Goal: Task Accomplishment & Management: Manage account settings

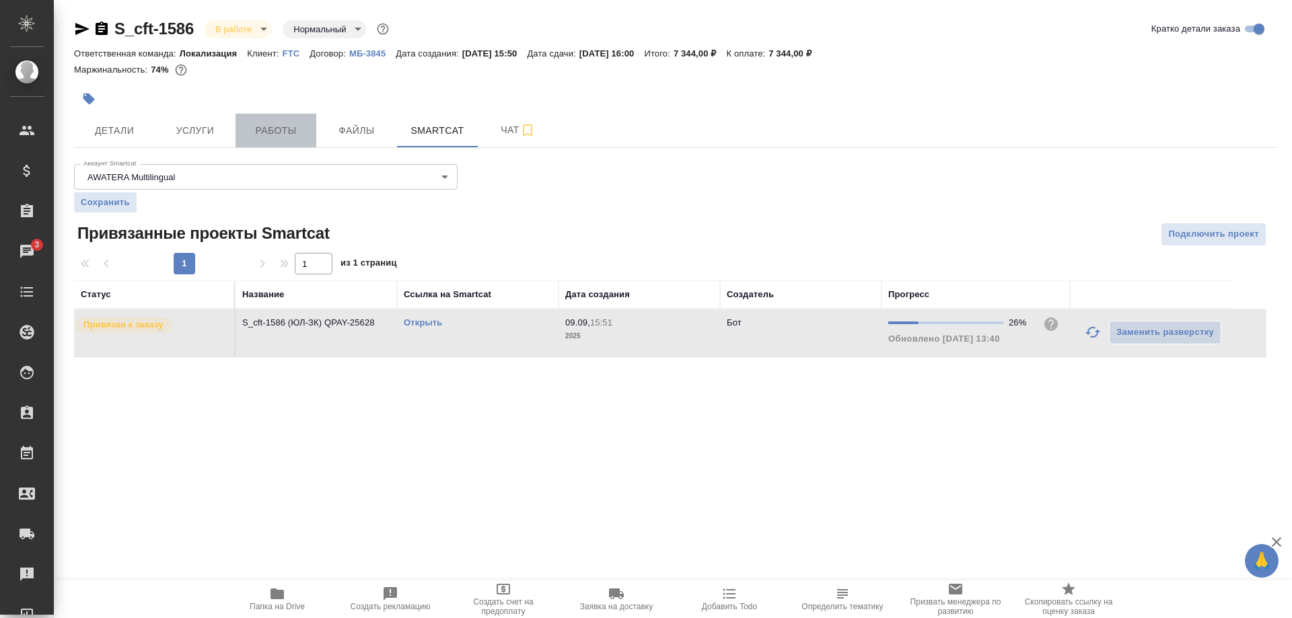
click at [266, 140] on button "Работы" at bounding box center [275, 131] width 81 height 34
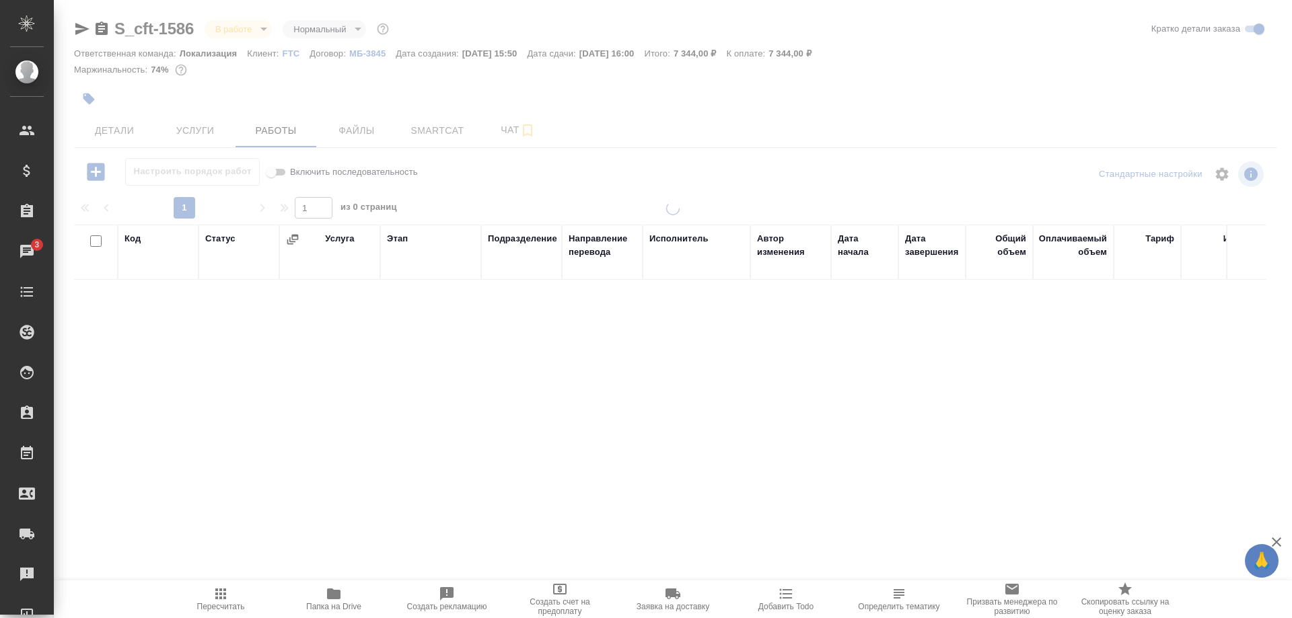
click at [226, 594] on icon "button" at bounding box center [221, 594] width 16 height 16
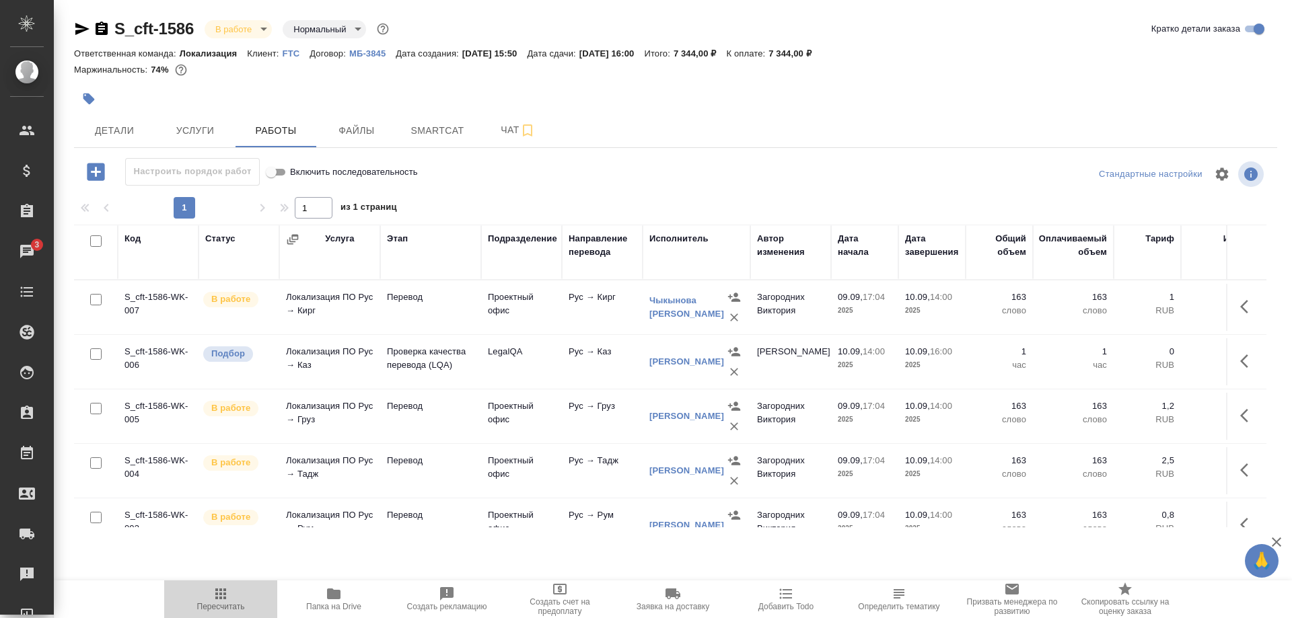
click at [225, 594] on icon "button" at bounding box center [220, 594] width 11 height 11
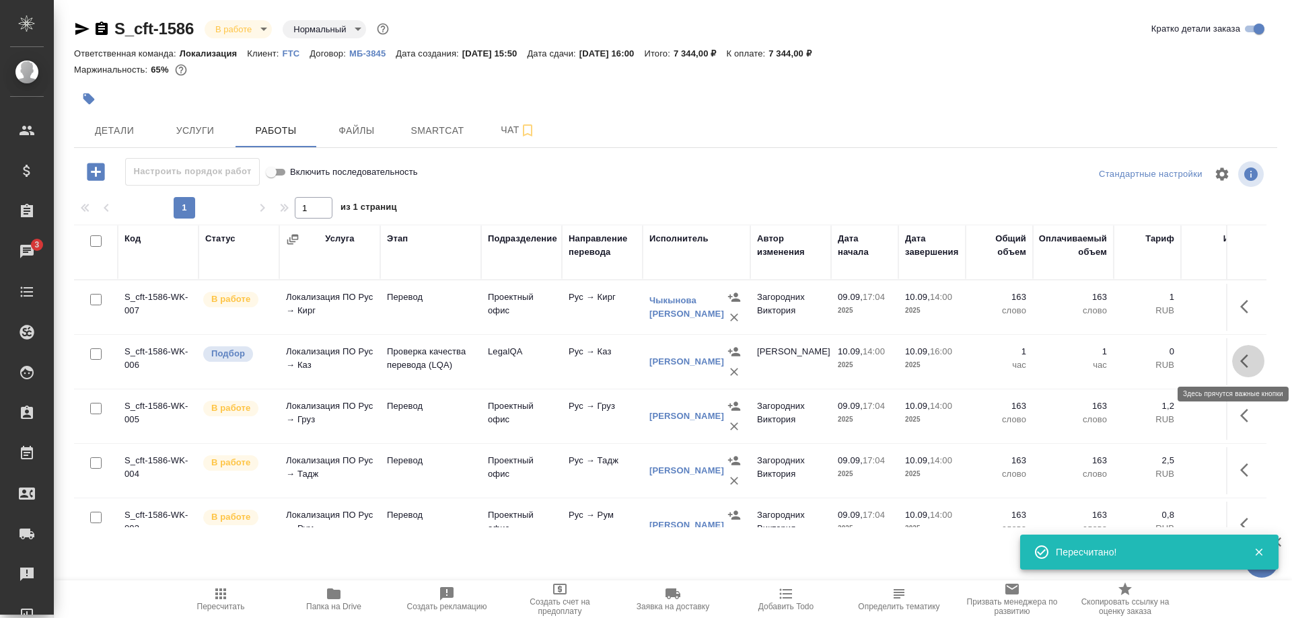
click at [1238, 360] on button "button" at bounding box center [1248, 361] width 32 height 32
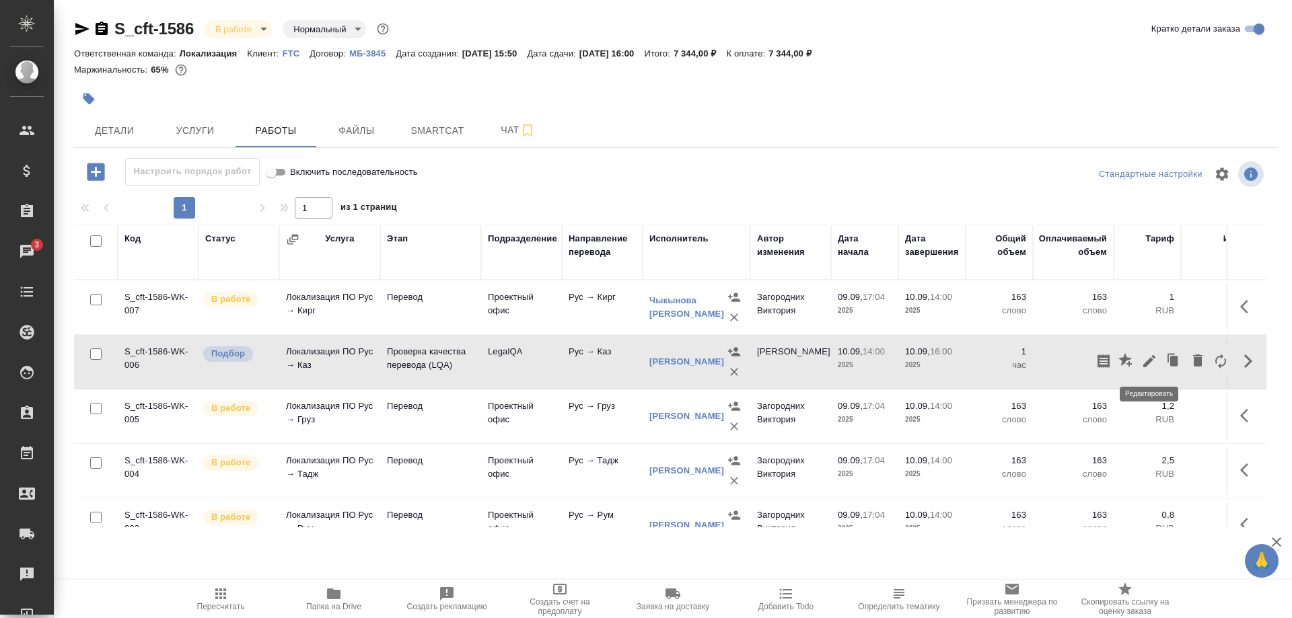
click at [1148, 360] on icon "button" at bounding box center [1149, 361] width 12 height 12
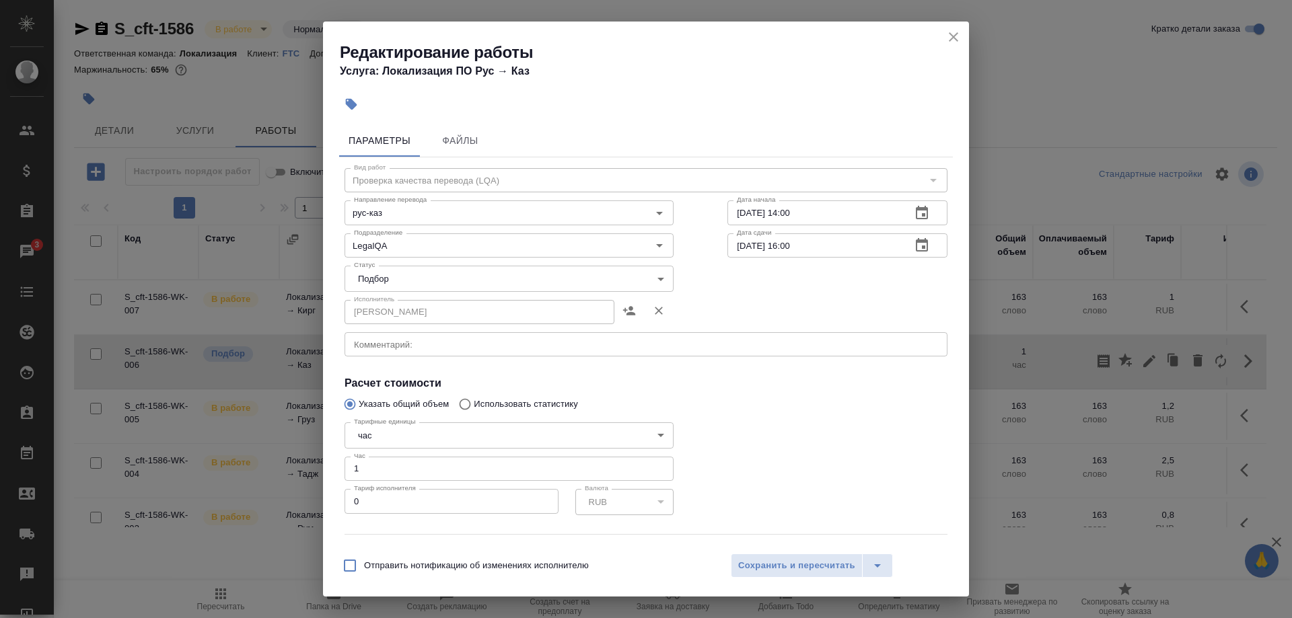
click at [416, 277] on body "🙏 .cls-1 fill:#fff; AWATERA Shirina Sabina Клиенты Спецификации Заказы 3 Чаты T…" at bounding box center [646, 309] width 1292 height 618
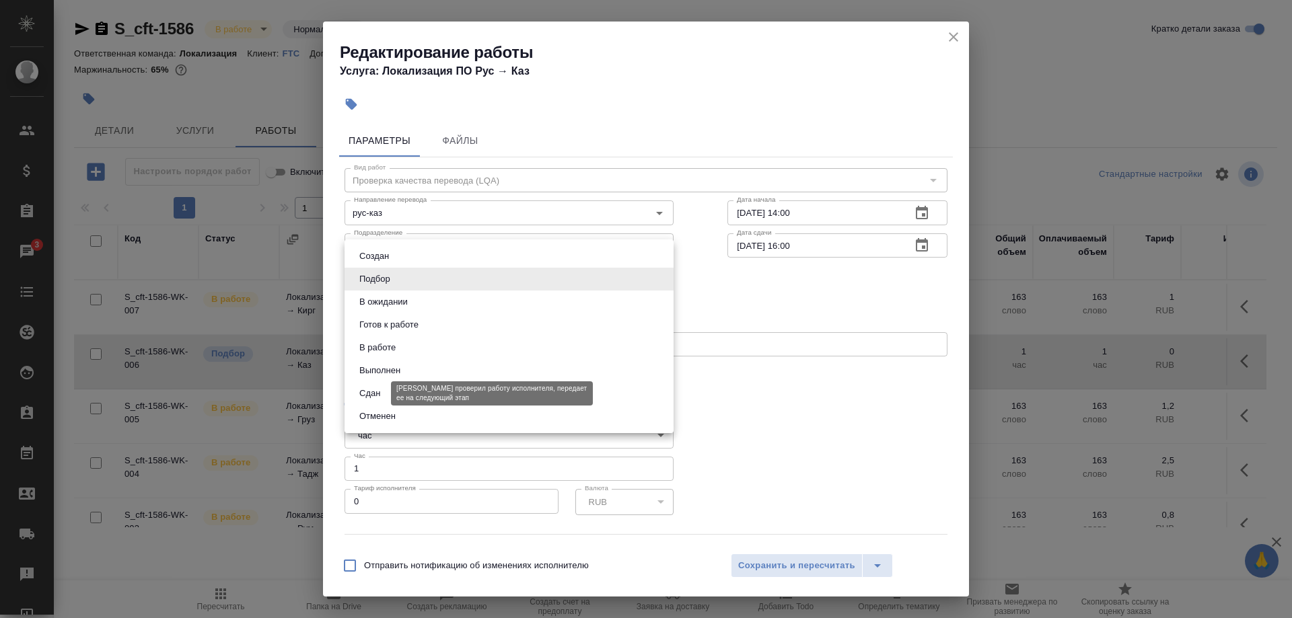
click at [365, 394] on button "Сдан" at bounding box center [369, 393] width 29 height 15
type input "closed"
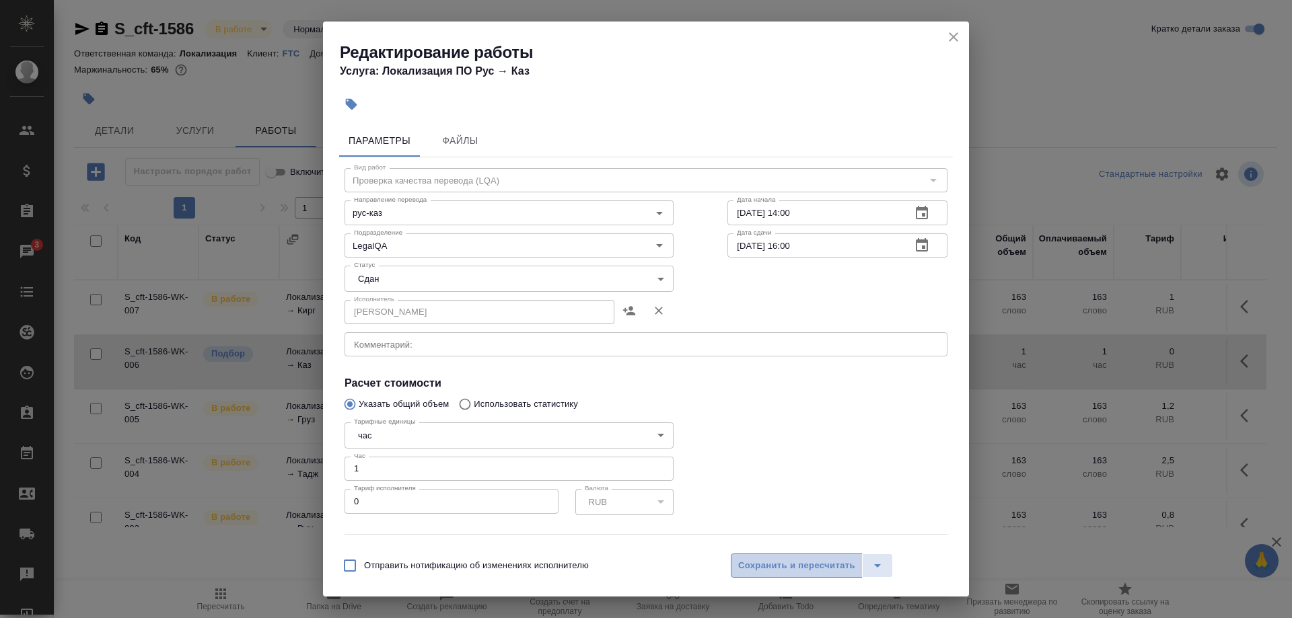
click at [733, 566] on button "Сохранить и пересчитать" at bounding box center [797, 566] width 132 height 24
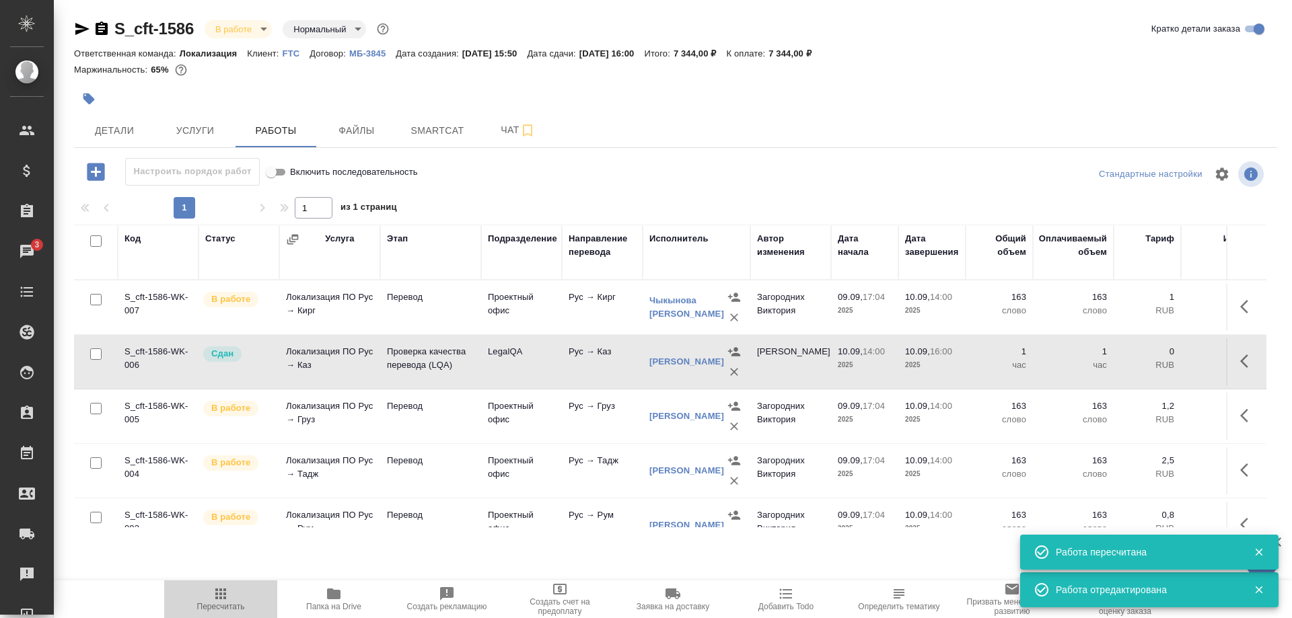
click at [220, 597] on icon "button" at bounding box center [220, 594] width 11 height 11
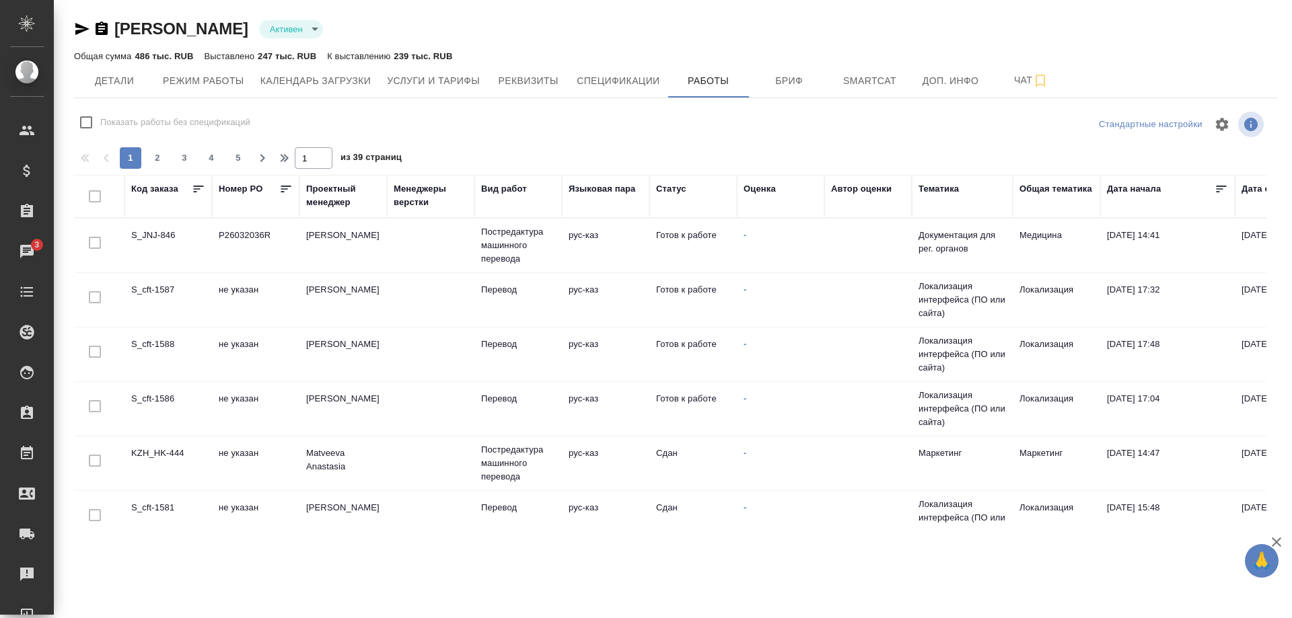
click at [151, 235] on td "S_JNJ-846" at bounding box center [167, 245] width 87 height 47
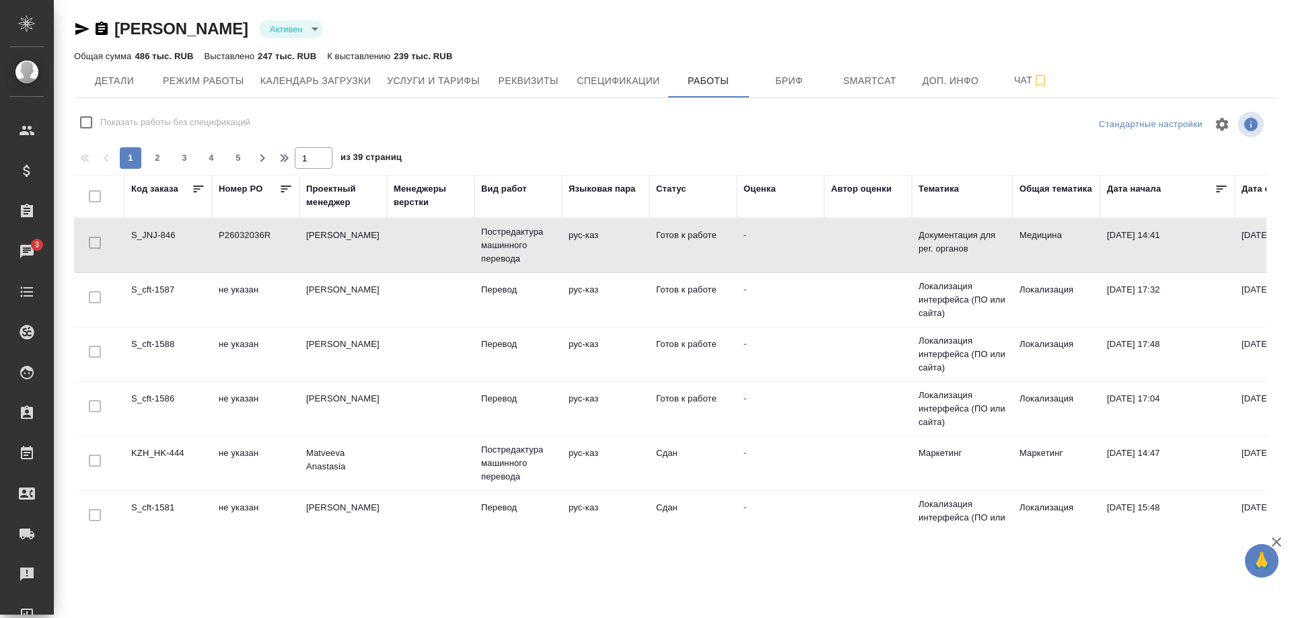
click at [151, 235] on td "S_JNJ-846" at bounding box center [167, 245] width 87 height 47
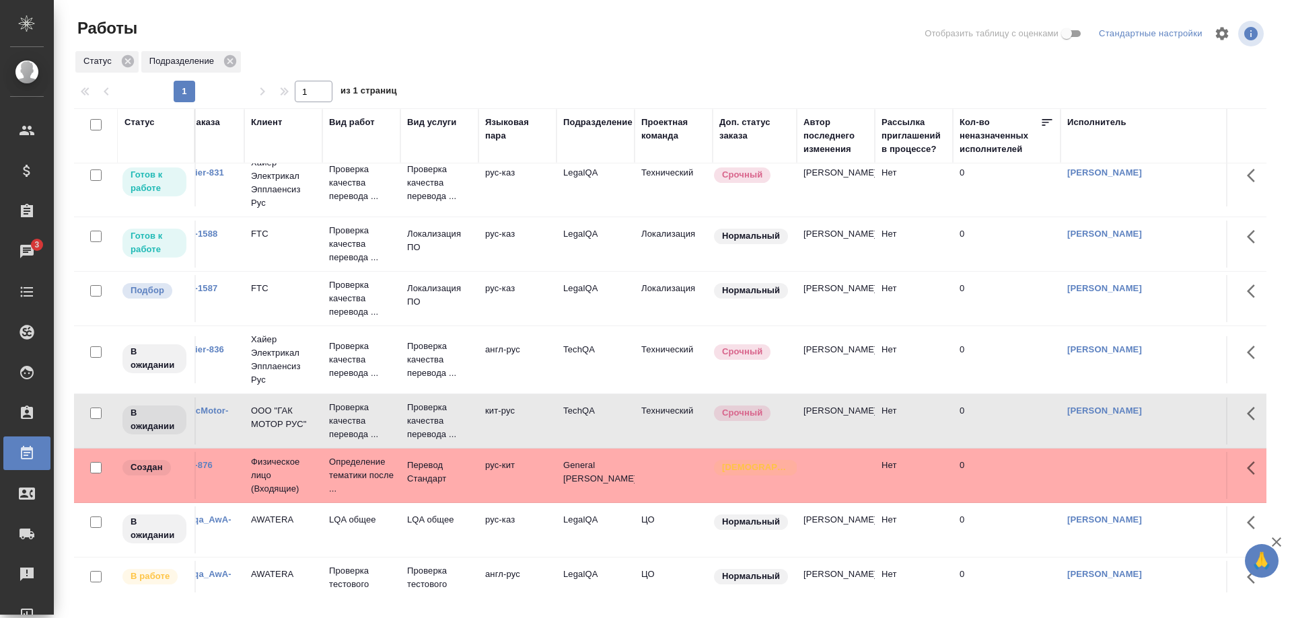
scroll to position [228, 0]
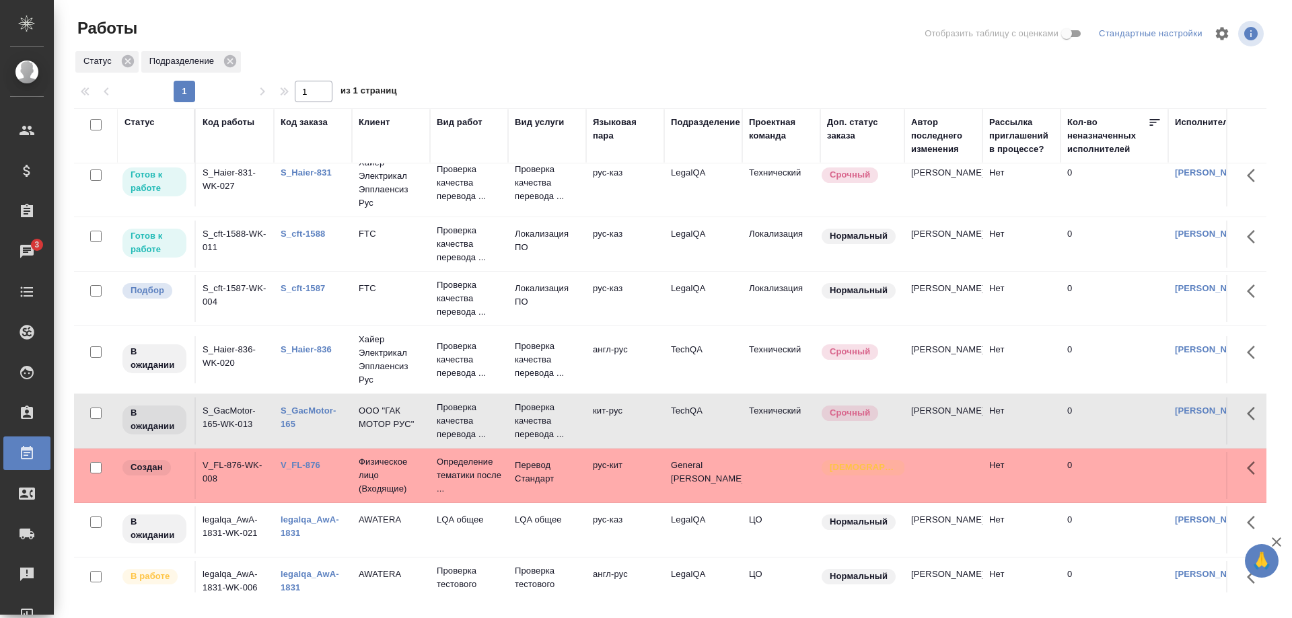
click at [309, 283] on link "S_cft-1587" at bounding box center [303, 288] width 44 height 10
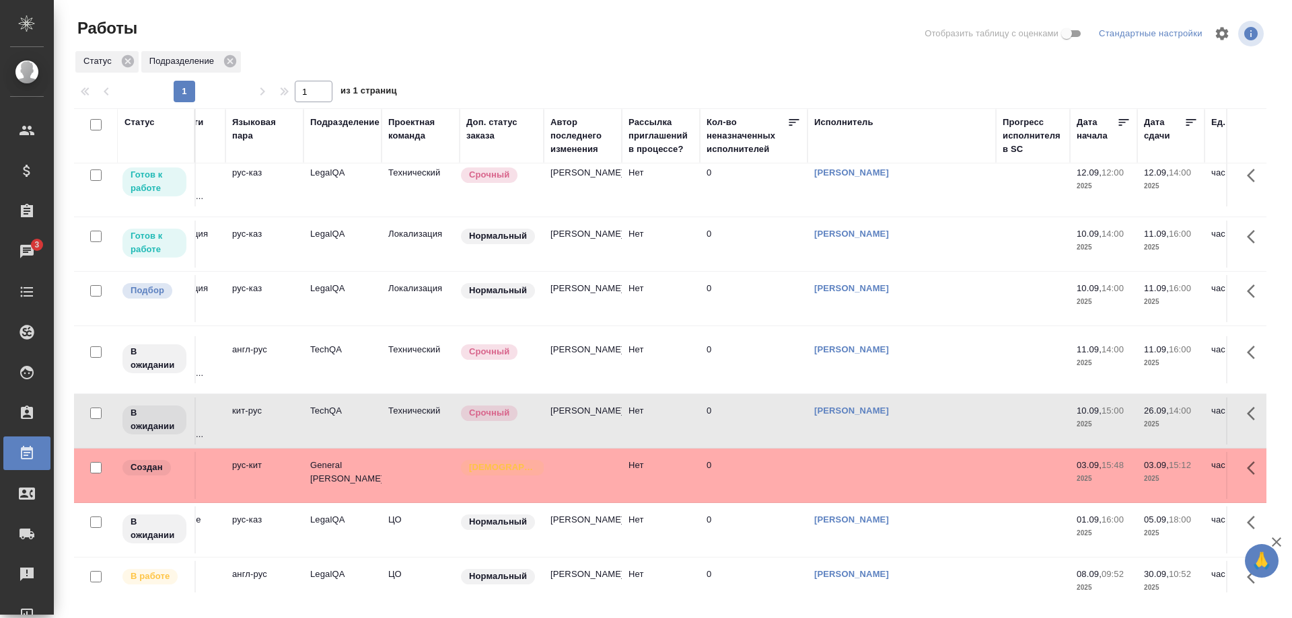
scroll to position [22, 361]
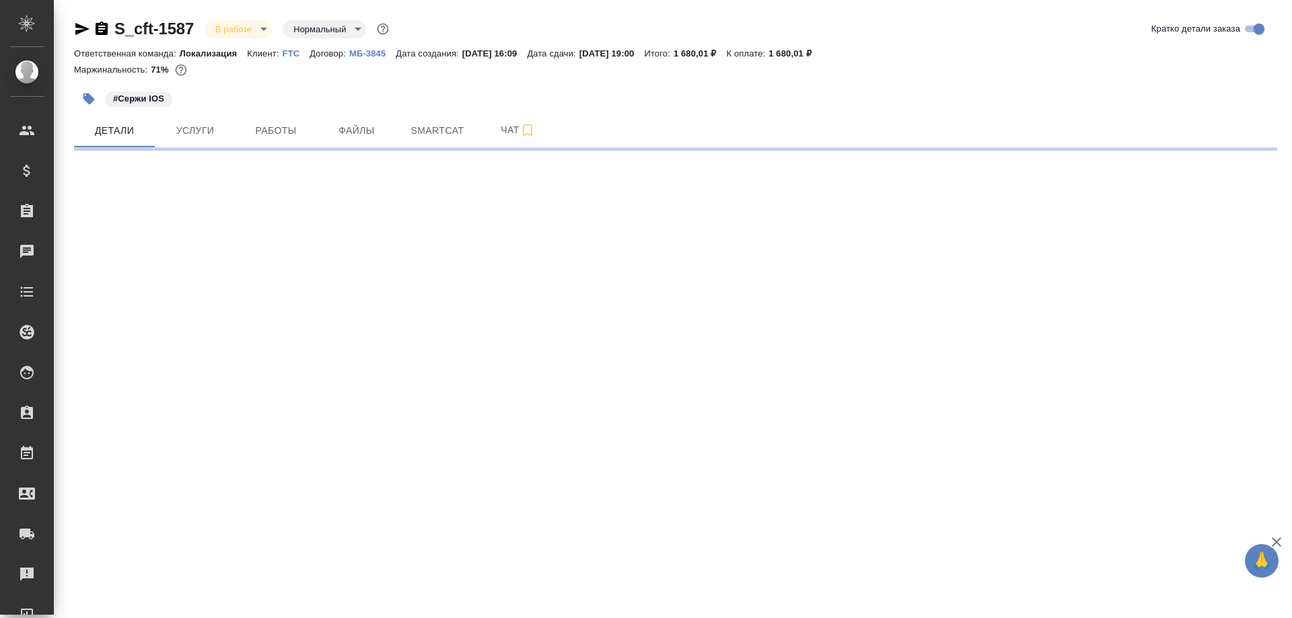
select select "RU"
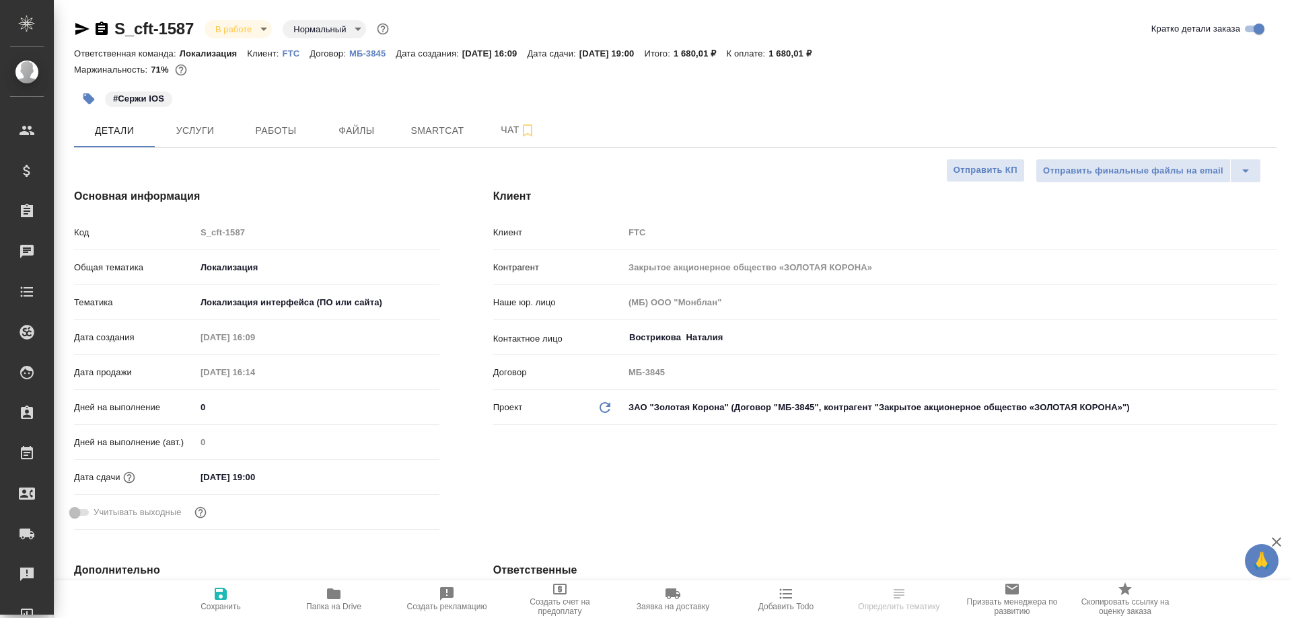
type textarea "x"
type input "[PERSON_NAME]"
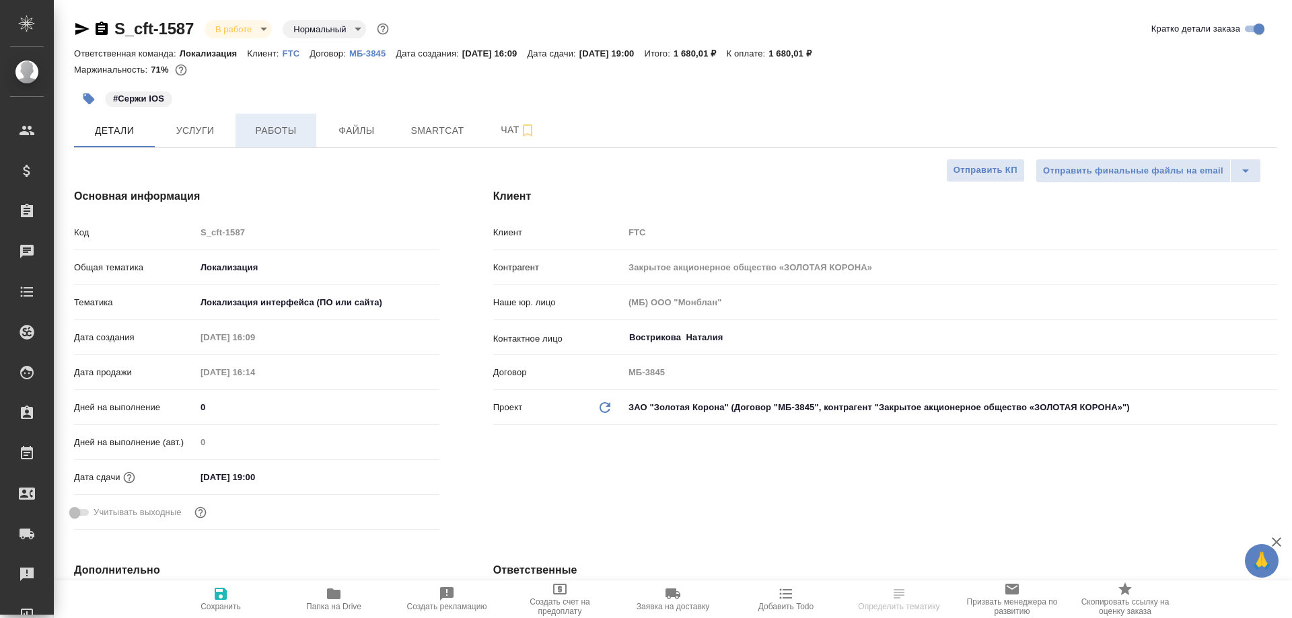
click at [272, 122] on button "Работы" at bounding box center [275, 131] width 81 height 34
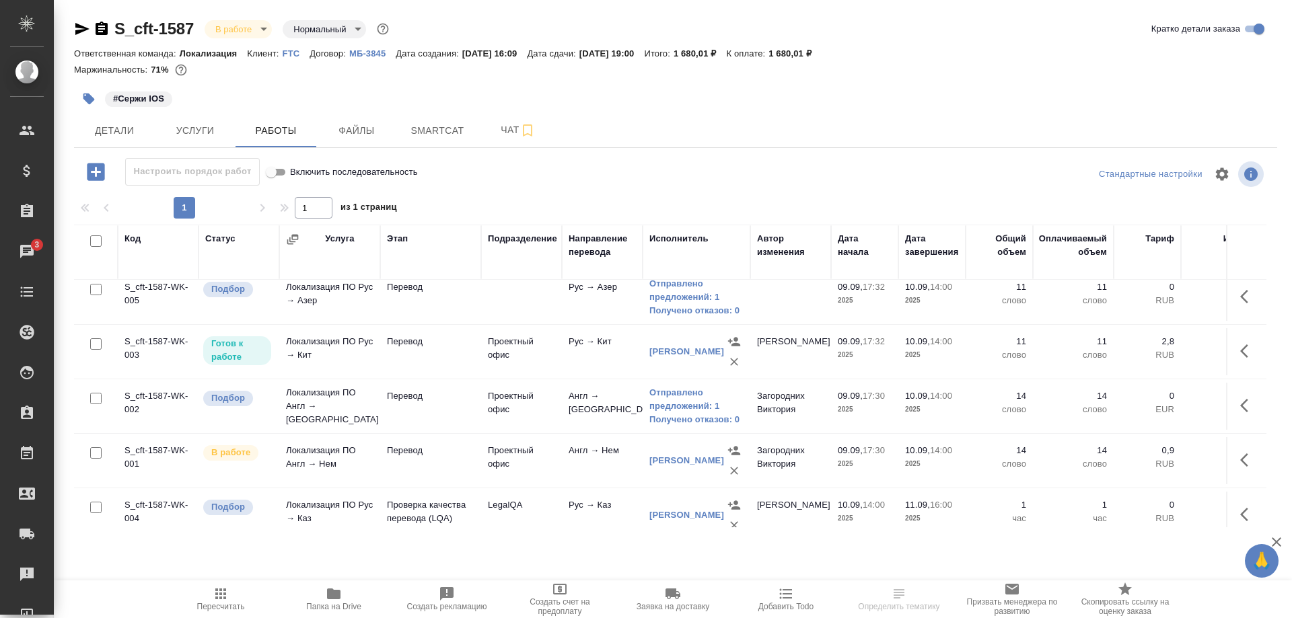
scroll to position [352, 0]
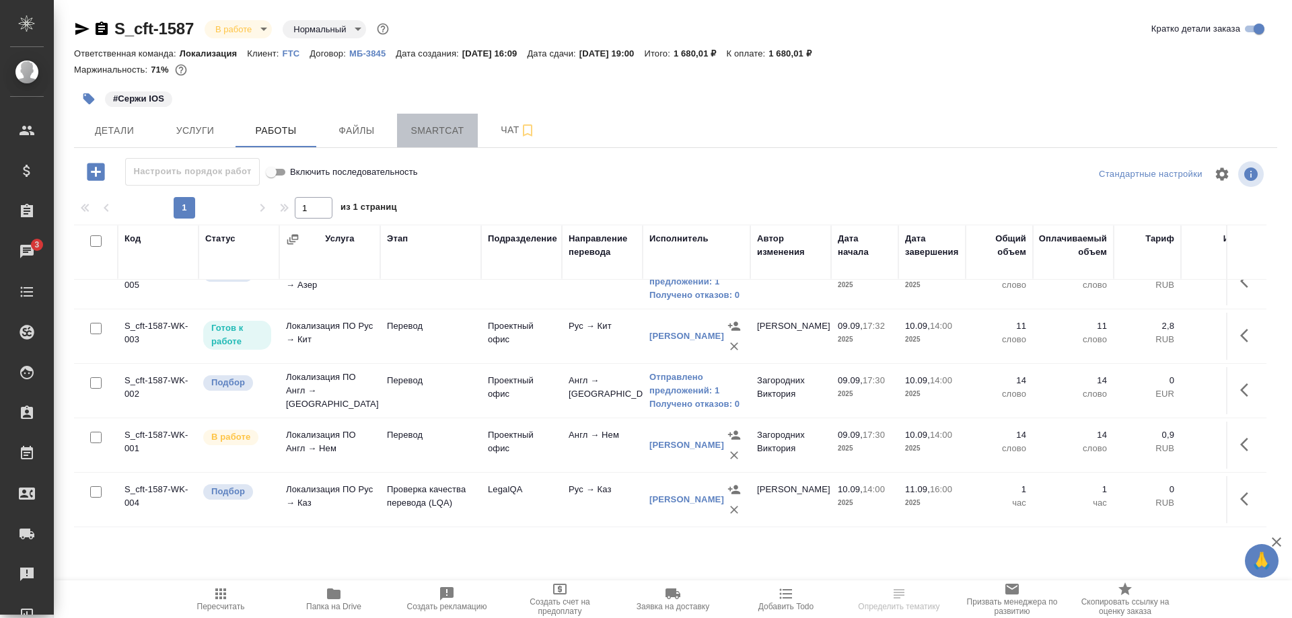
click at [424, 131] on span "Smartcat" at bounding box center [437, 130] width 65 height 17
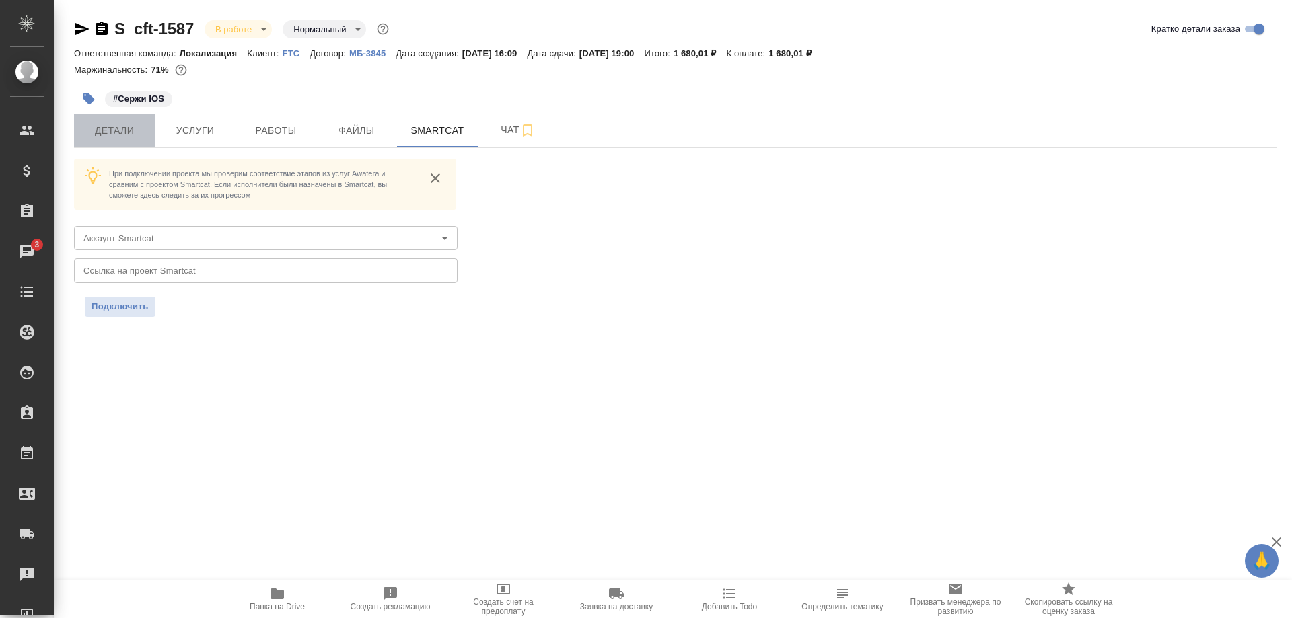
click at [112, 124] on span "Детали" at bounding box center [114, 130] width 65 height 17
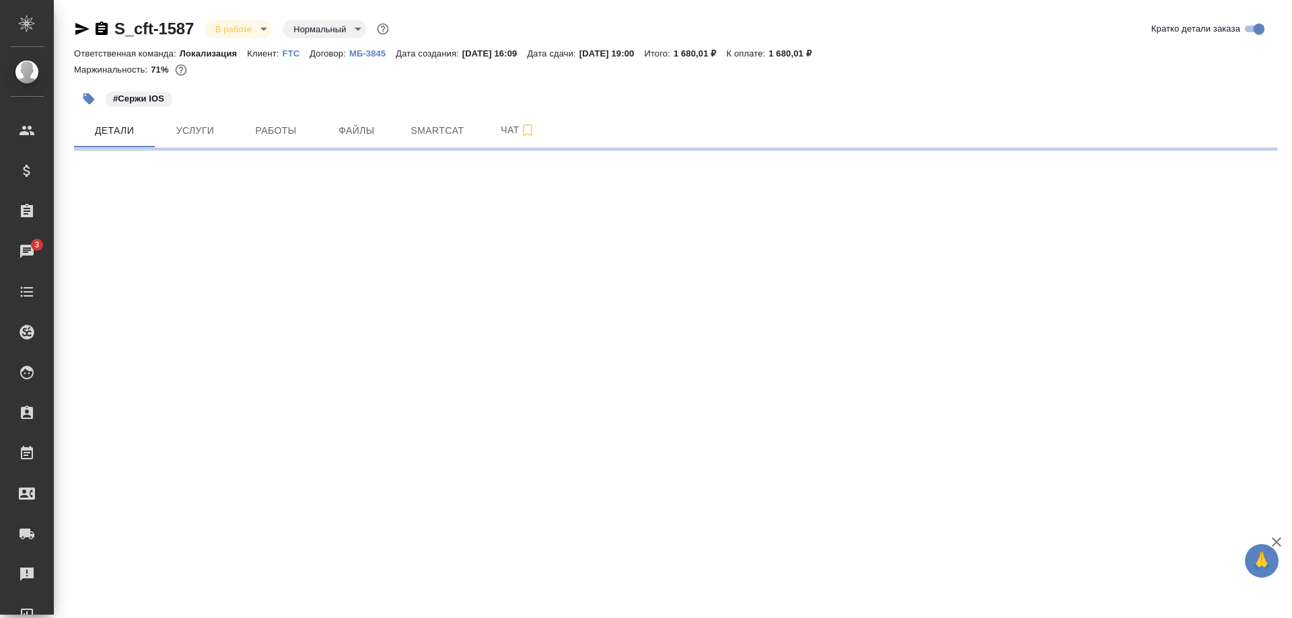
select select "RU"
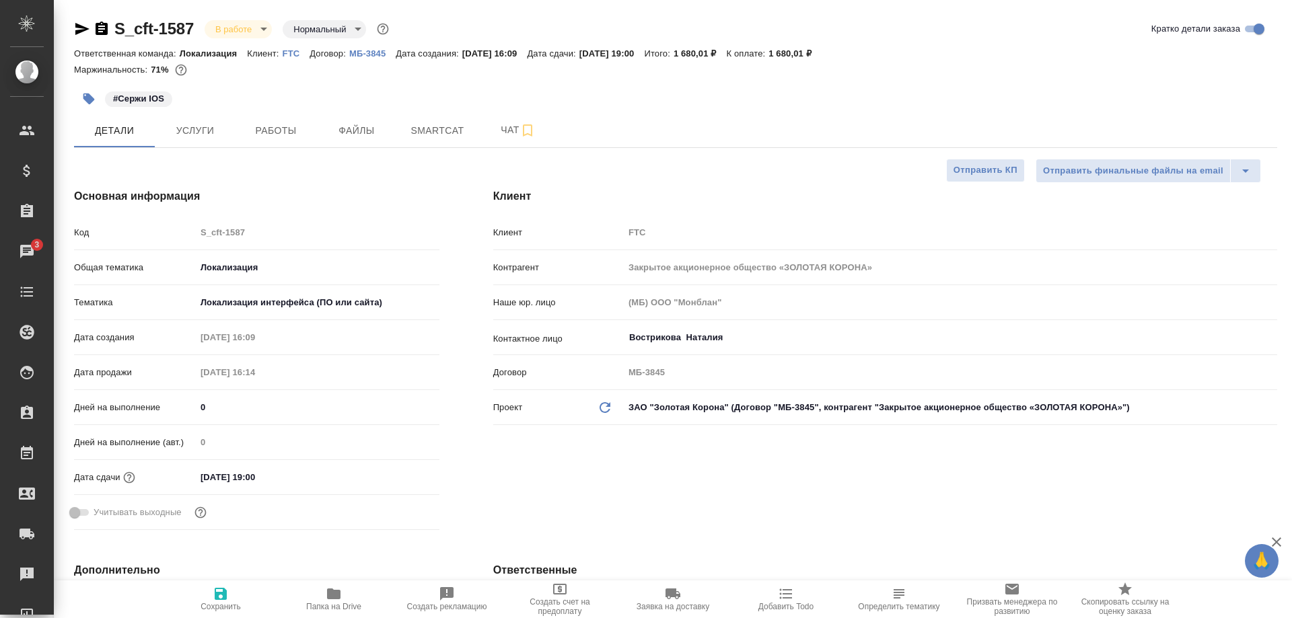
type textarea "x"
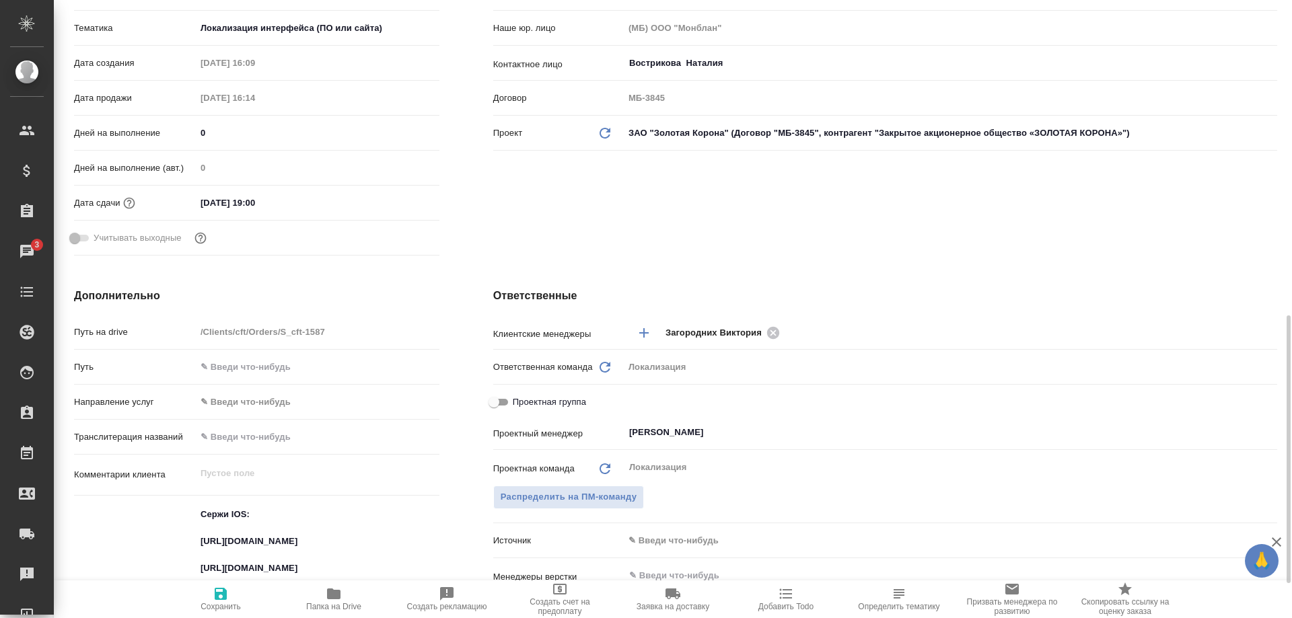
scroll to position [480, 0]
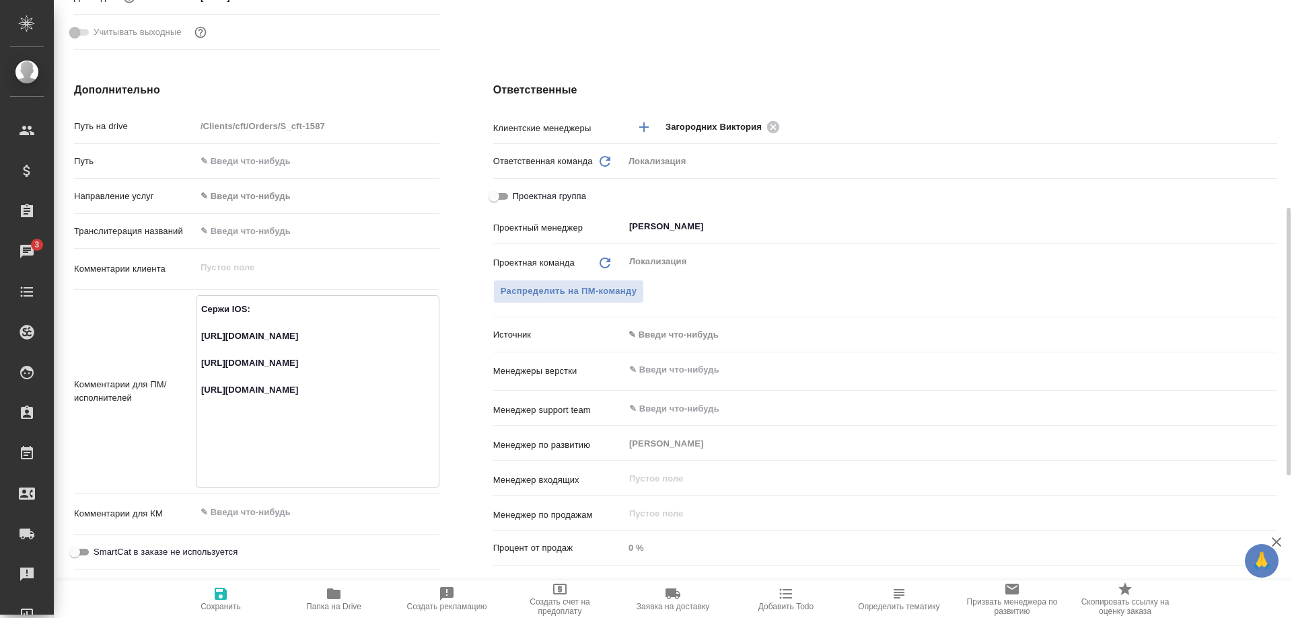
drag, startPoint x: 421, startPoint y: 350, endPoint x: 190, endPoint y: 334, distance: 232.0
click at [196, 334] on textarea "Сержи IOS: https://smartcat.com/projects/c2167bad-6919-42f6-9136-a07398b7a8d9/f…" at bounding box center [317, 390] width 242 height 184
type textarea "x"
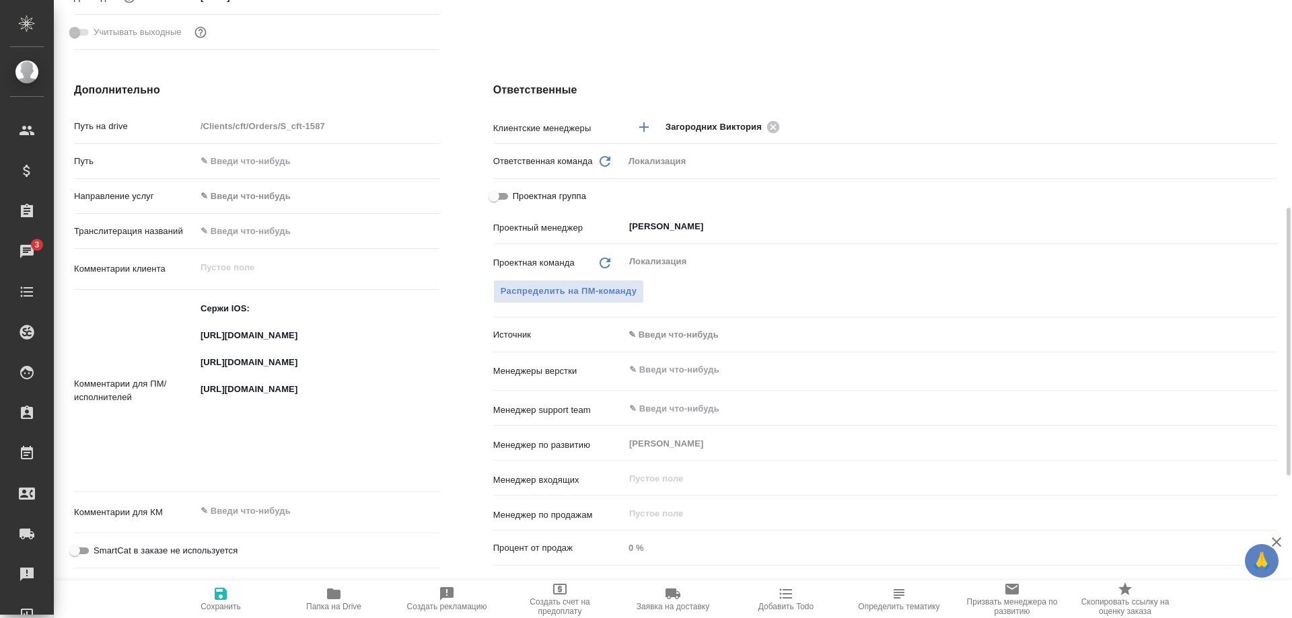
type textarea "x"
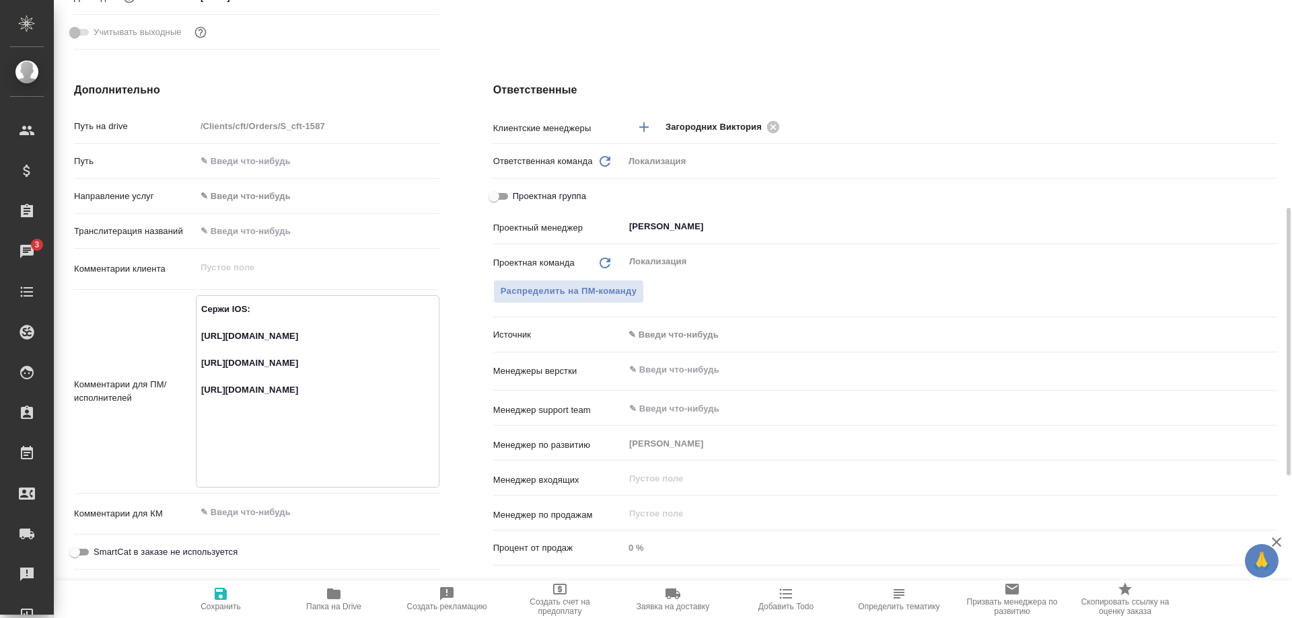
drag, startPoint x: 276, startPoint y: 419, endPoint x: 189, endPoint y: 376, distance: 96.9
click at [196, 376] on textarea "Сержи IOS: https://smartcat.com/projects/c2167bad-6919-42f6-9136-a07398b7a8d9/f…" at bounding box center [317, 390] width 242 height 184
type textarea "x"
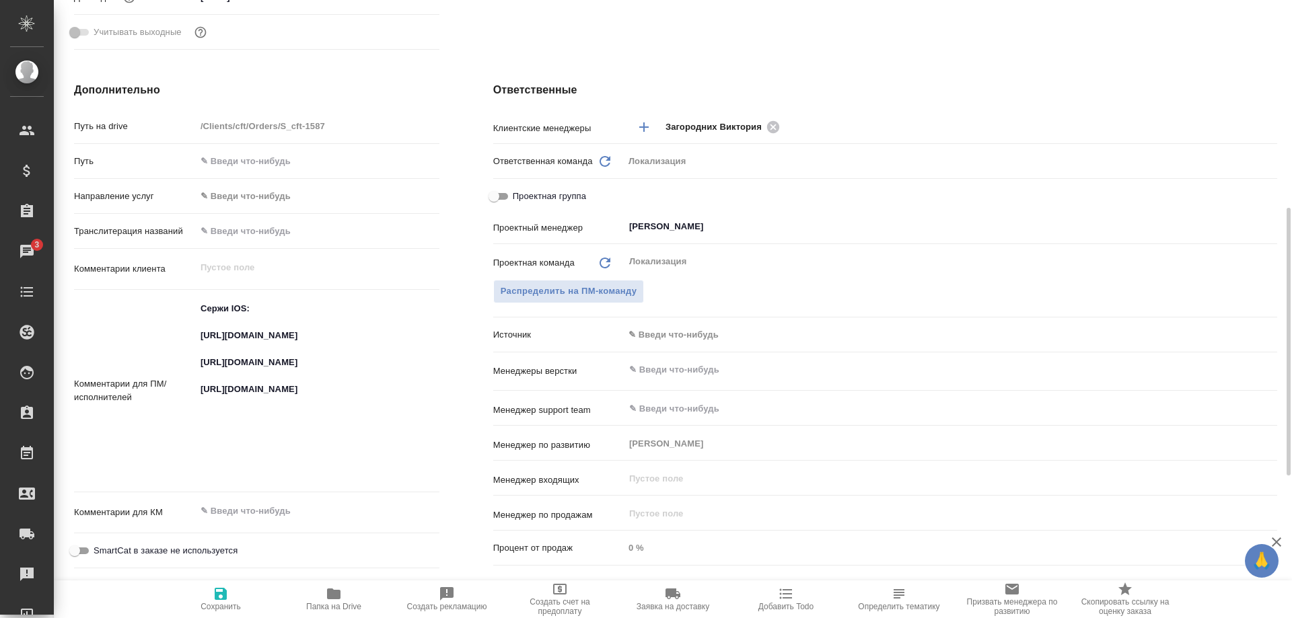
type textarea "x"
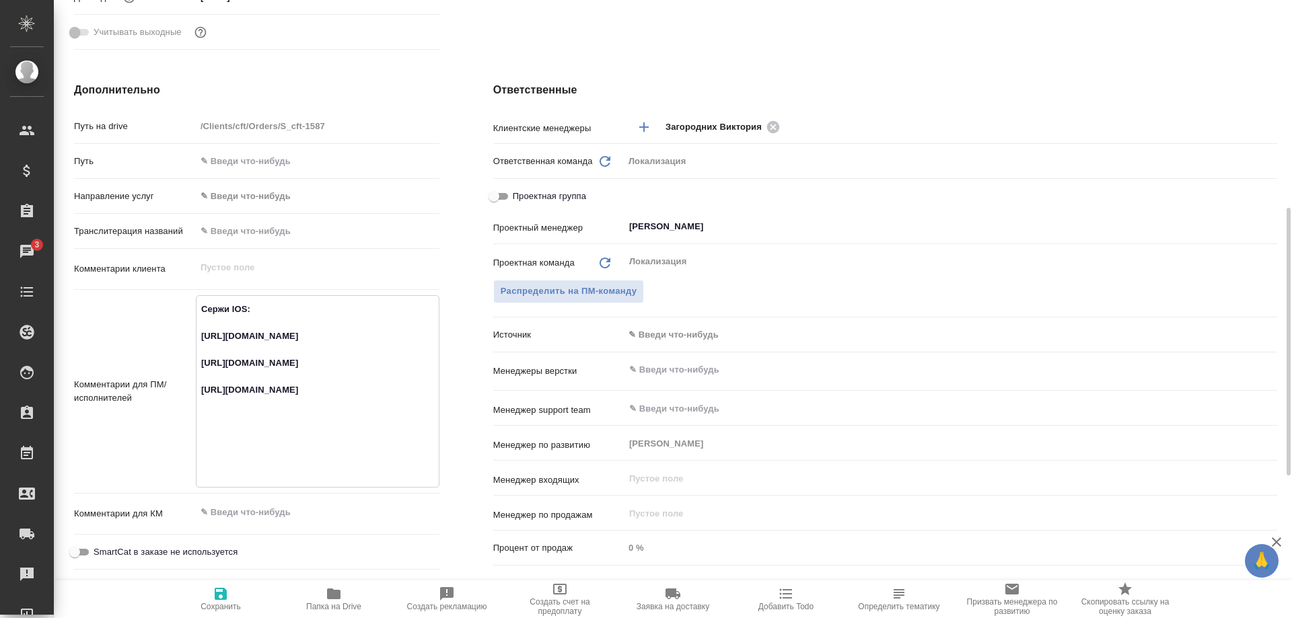
drag, startPoint x: 409, startPoint y: 468, endPoint x: 200, endPoint y: 447, distance: 209.6
click at [200, 447] on textarea "Сержи IOS: https://smartcat.com/projects/c2167bad-6919-42f6-9136-a07398b7a8d9/f…" at bounding box center [317, 390] width 242 height 184
type textarea "x"
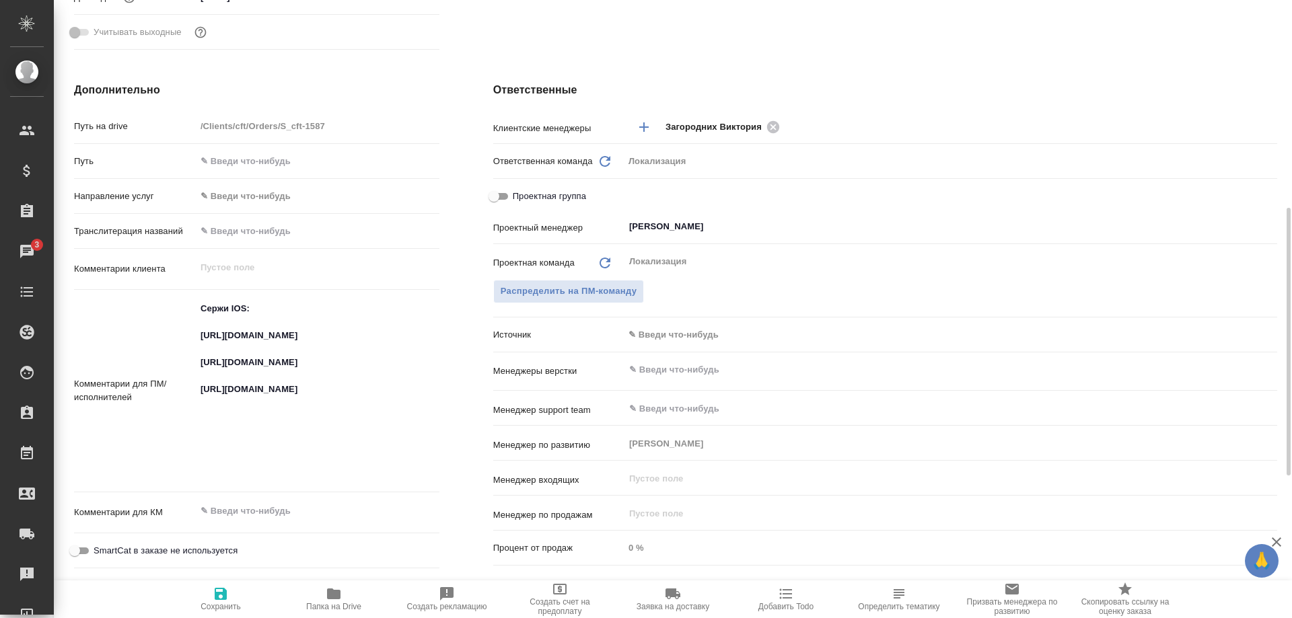
type textarea "x"
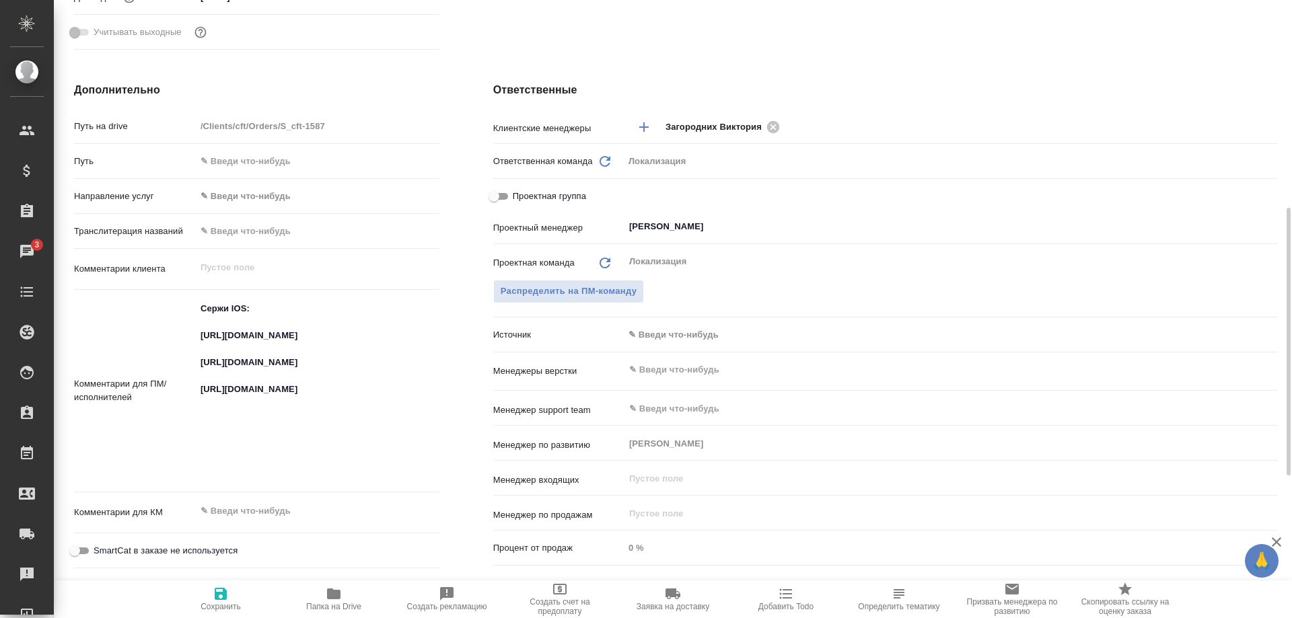
type textarea "x"
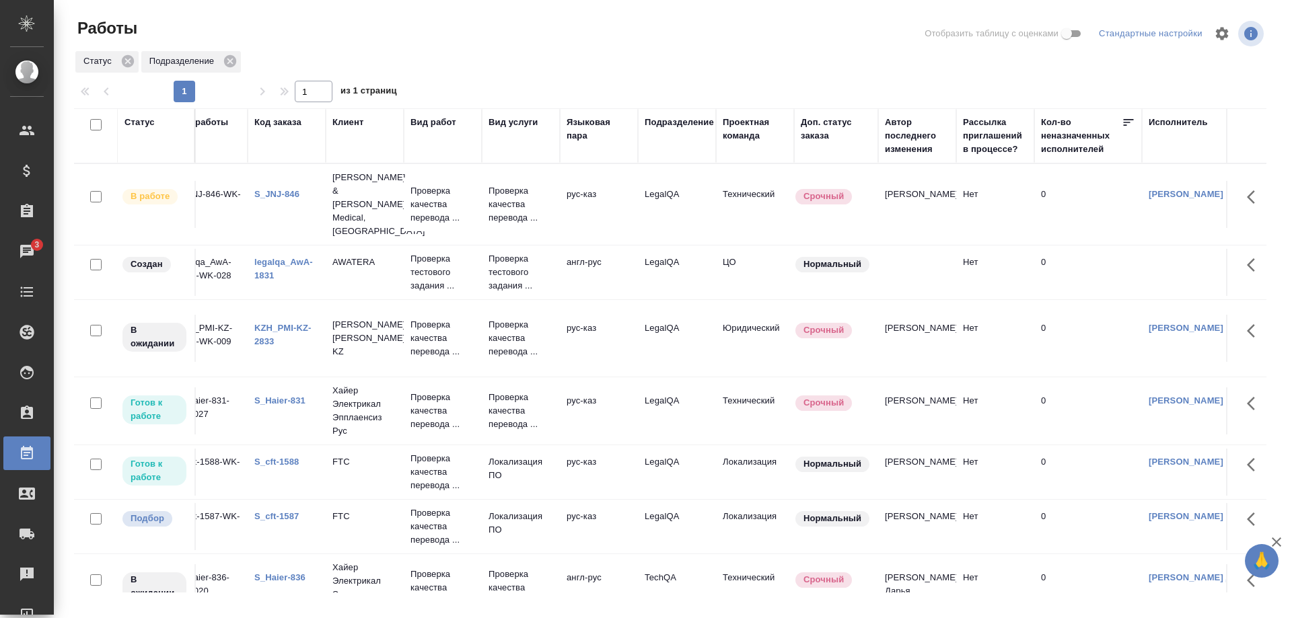
scroll to position [0, 24]
click at [275, 396] on link "S_Haier-831" at bounding box center [282, 401] width 51 height 10
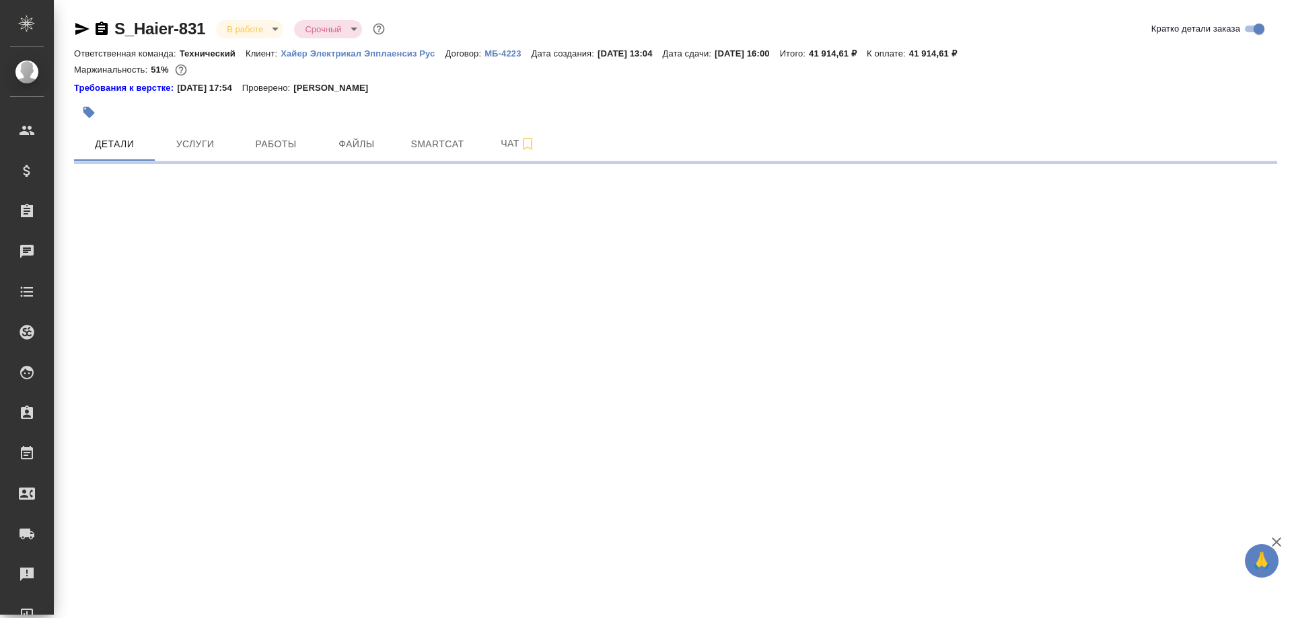
select select "RU"
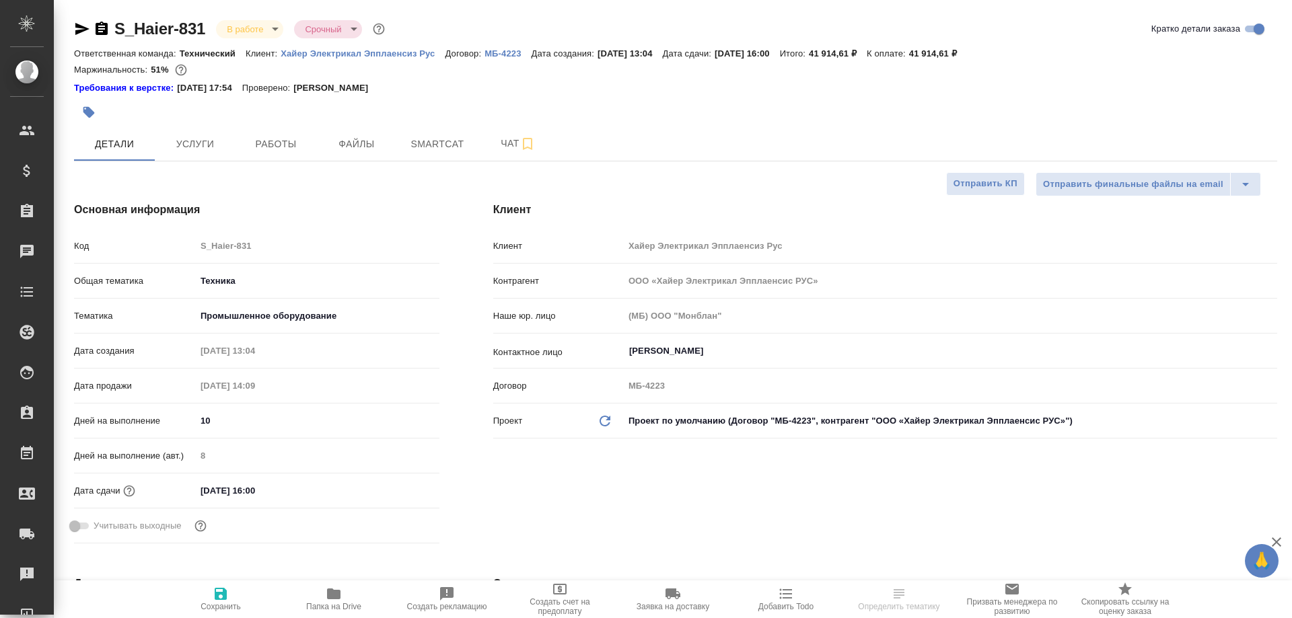
type textarea "x"
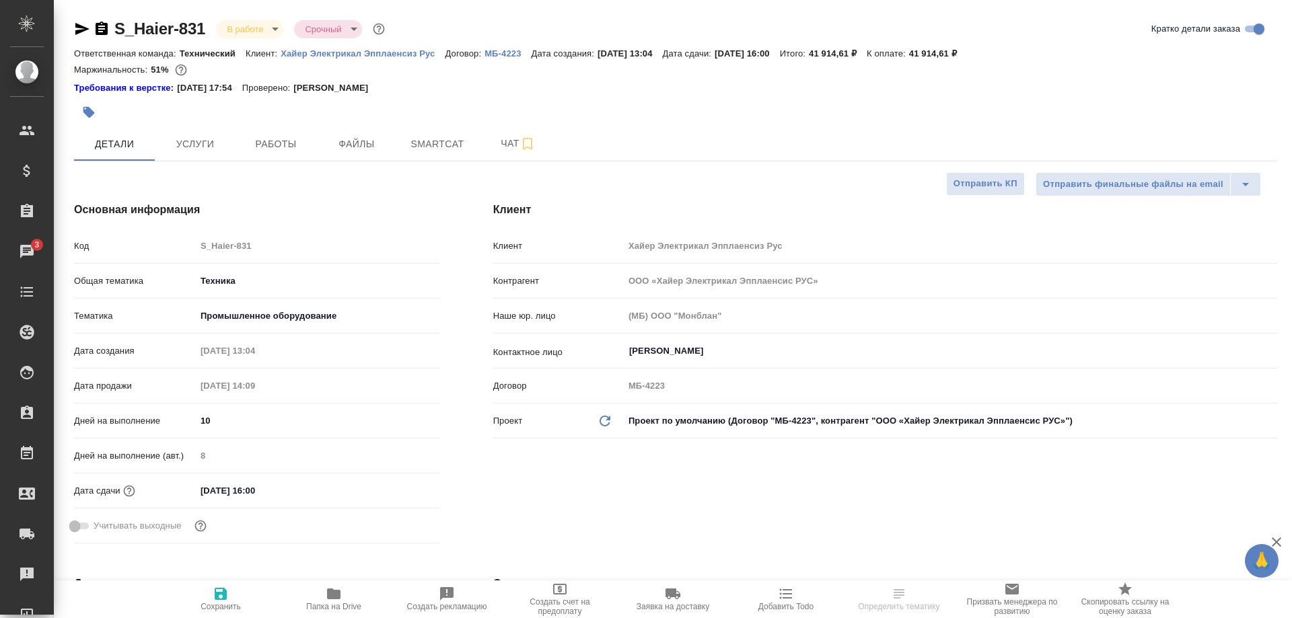
type textarea "x"
select select "RU"
